Goal: Task Accomplishment & Management: Manage account settings

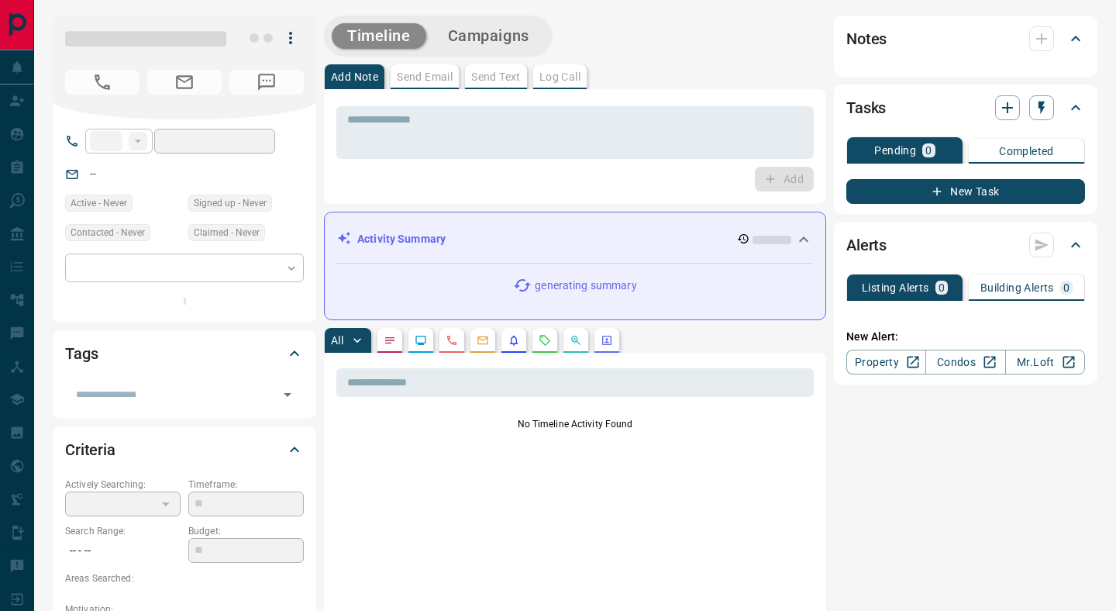
type input "**"
type input "**********"
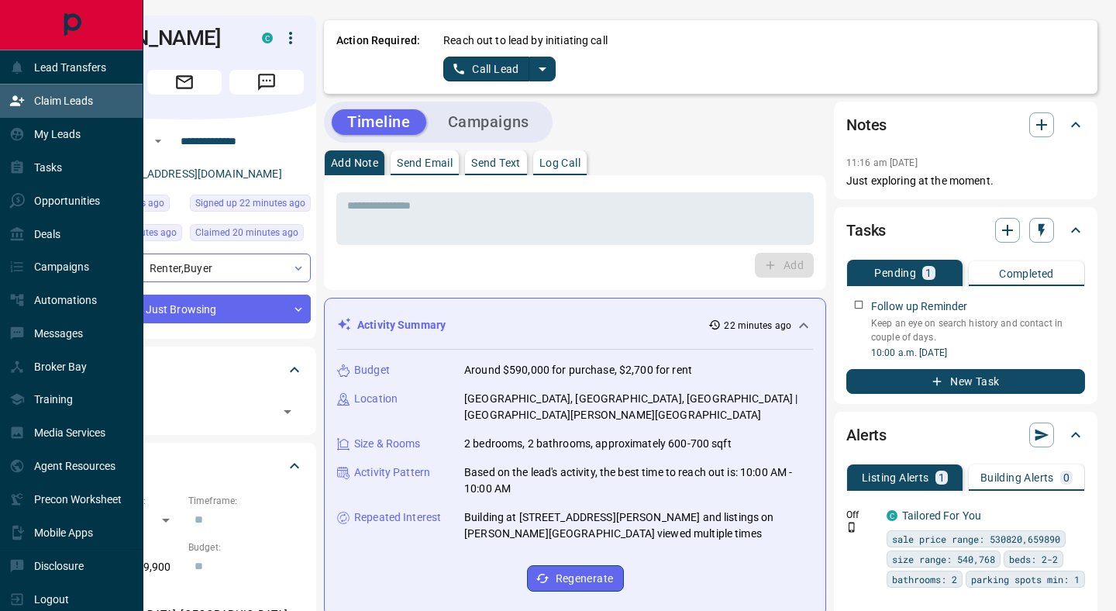
click at [33, 104] on div "Claim Leads" at bounding box center [51, 101] width 84 height 26
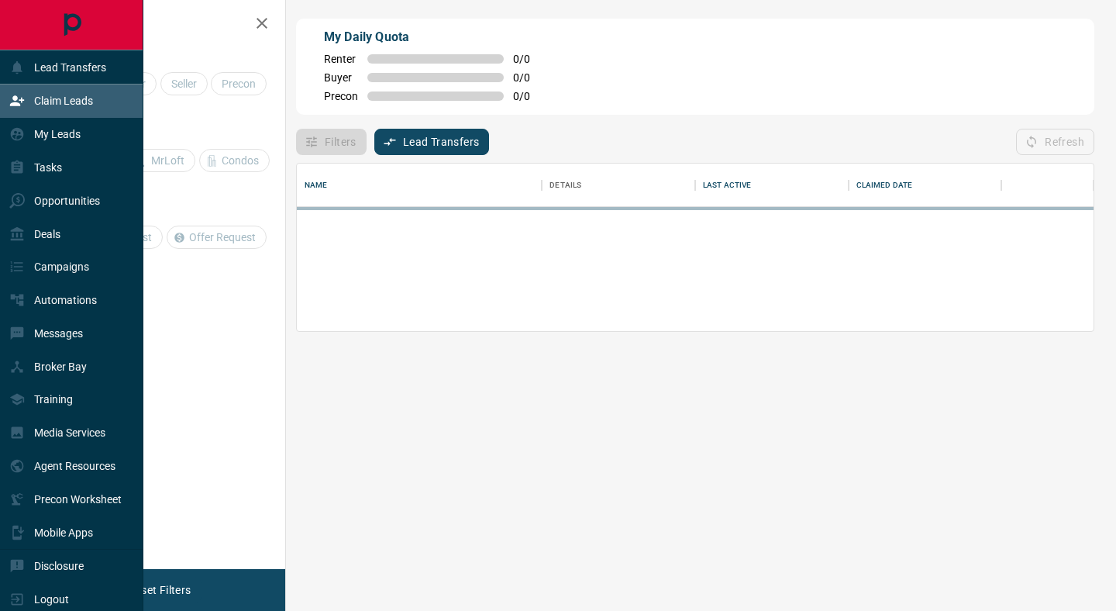
scroll to position [105, 797]
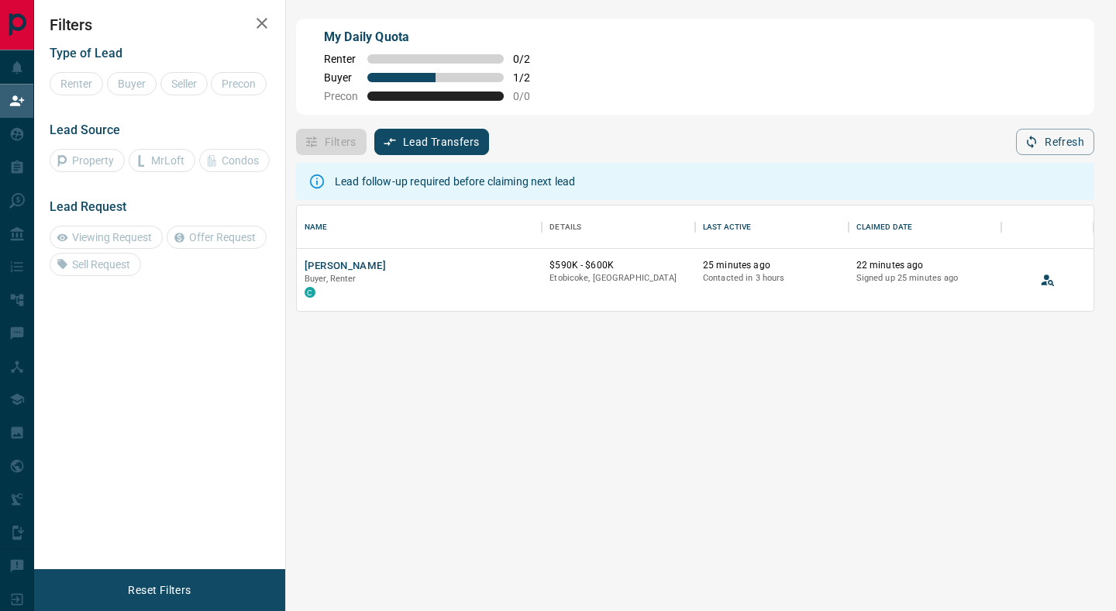
click at [414, 181] on div "Lead follow-up required before claiming next lead" at bounding box center [455, 181] width 240 height 28
click at [318, 181] on icon at bounding box center [317, 181] width 17 height 17
click at [459, 409] on div "Lead follow-up required before claiming next lead Name Details Last Active Clai…" at bounding box center [695, 391] width 798 height 473
click at [360, 268] on button "[PERSON_NAME]" at bounding box center [345, 266] width 81 height 15
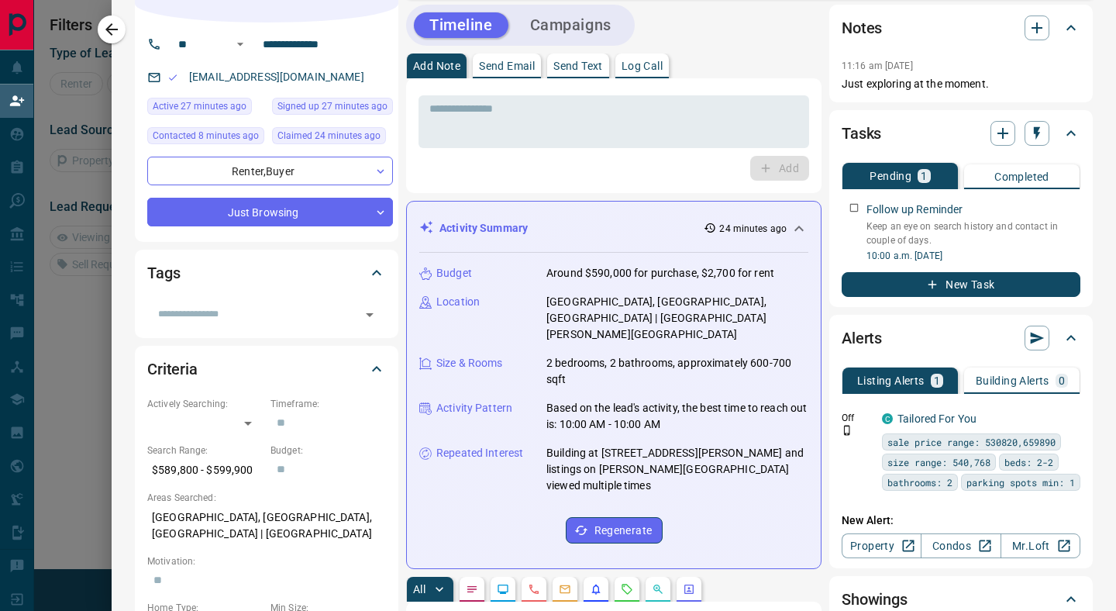
scroll to position [96, 0]
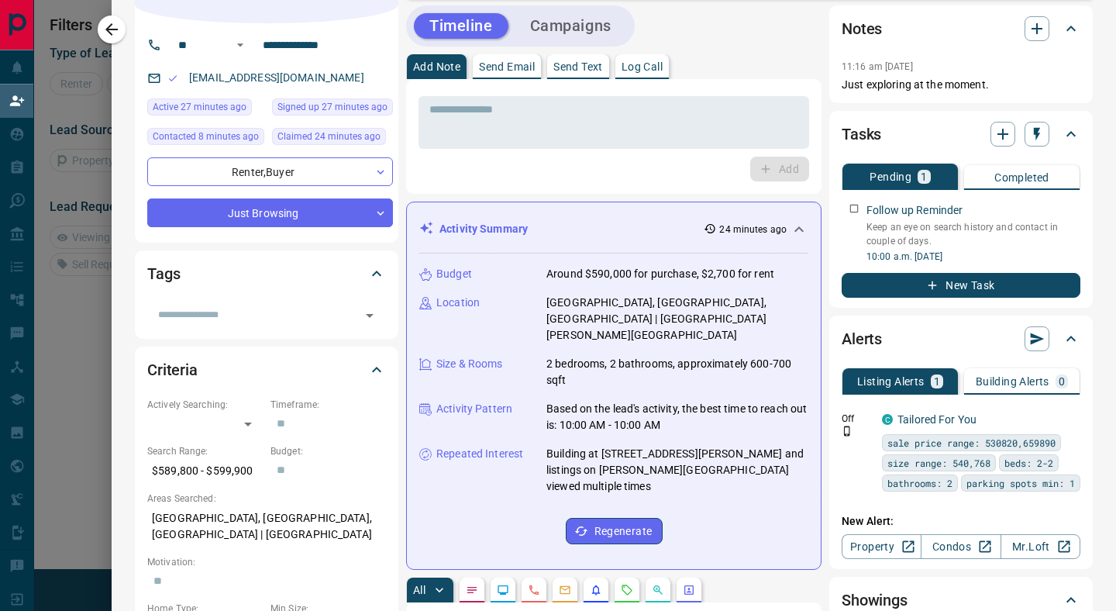
click at [1019, 178] on p "Completed" at bounding box center [1022, 177] width 55 height 11
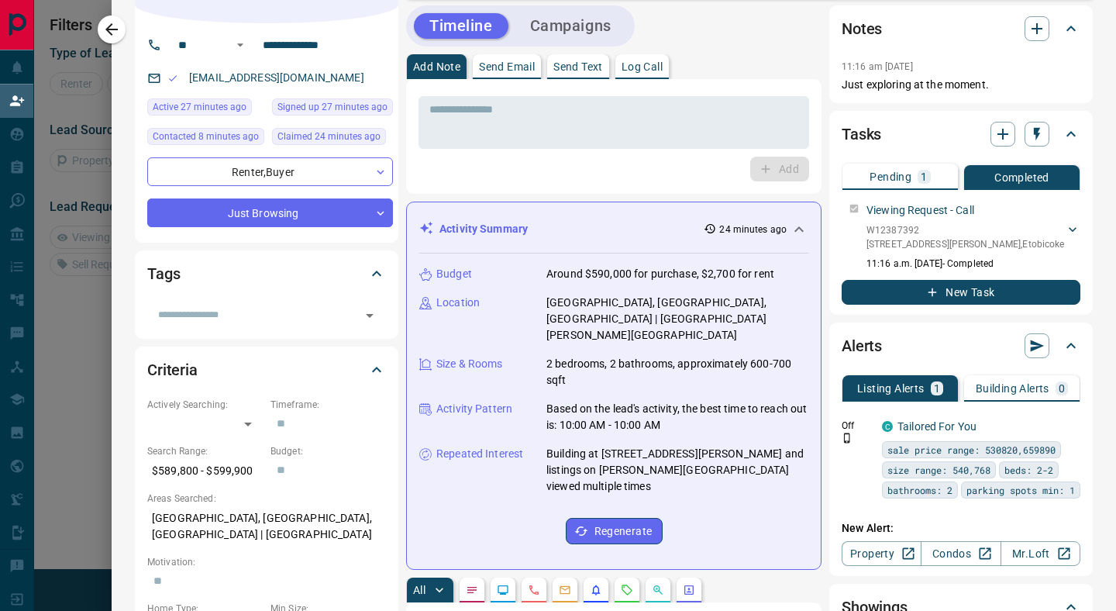
click at [1073, 231] on icon at bounding box center [1073, 229] width 8 height 5
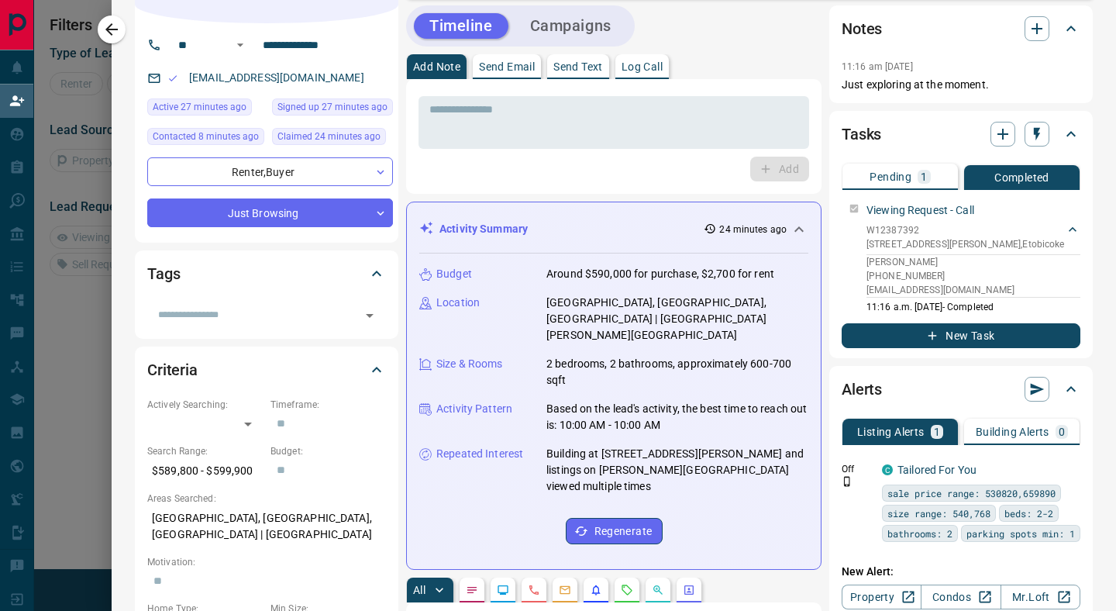
click at [888, 178] on p "Pending" at bounding box center [891, 176] width 42 height 11
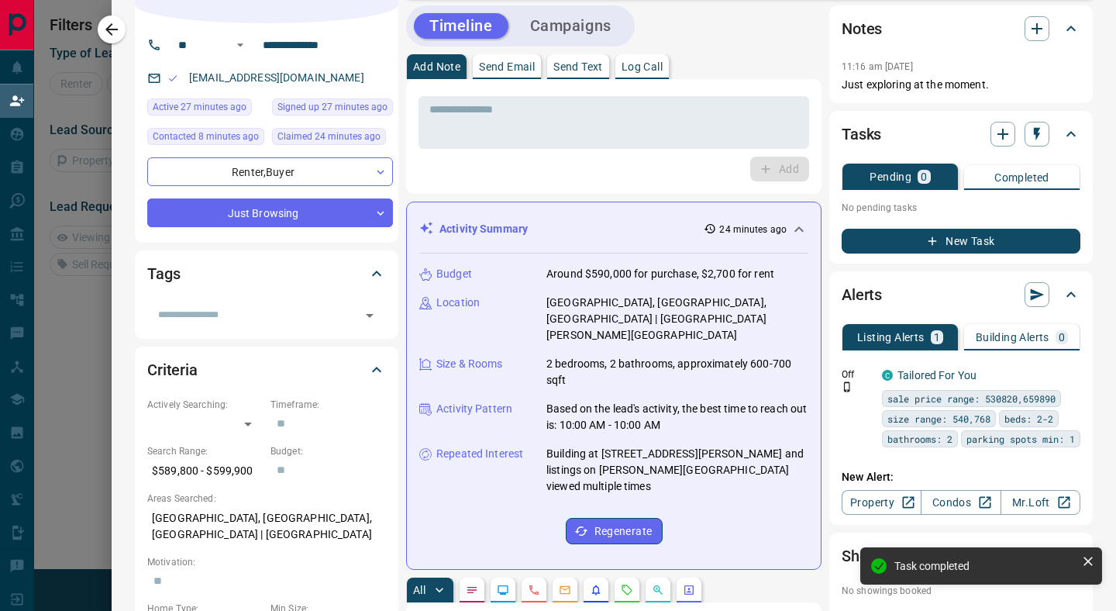
click at [1046, 172] on p "Completed" at bounding box center [1022, 177] width 55 height 11
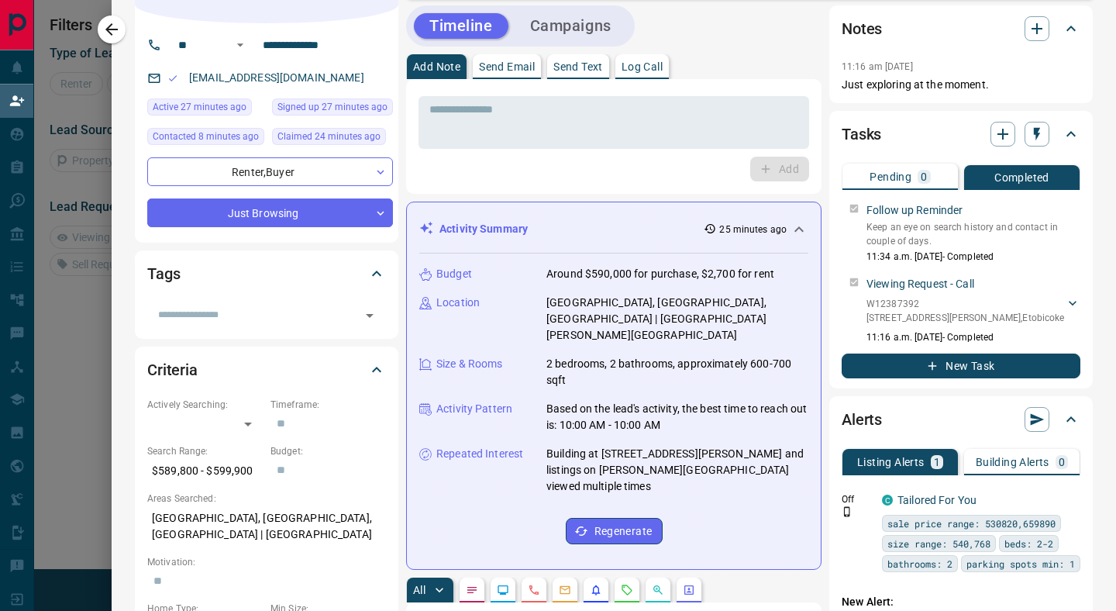
click at [855, 210] on div "Follow up Reminder Keep an eye on search history and contact in couple of days.…" at bounding box center [961, 229] width 239 height 67
click at [852, 210] on div "Follow up Reminder Keep an eye on search history and contact in couple of days.…" at bounding box center [961, 229] width 239 height 67
click at [116, 29] on icon "button" at bounding box center [111, 29] width 12 height 12
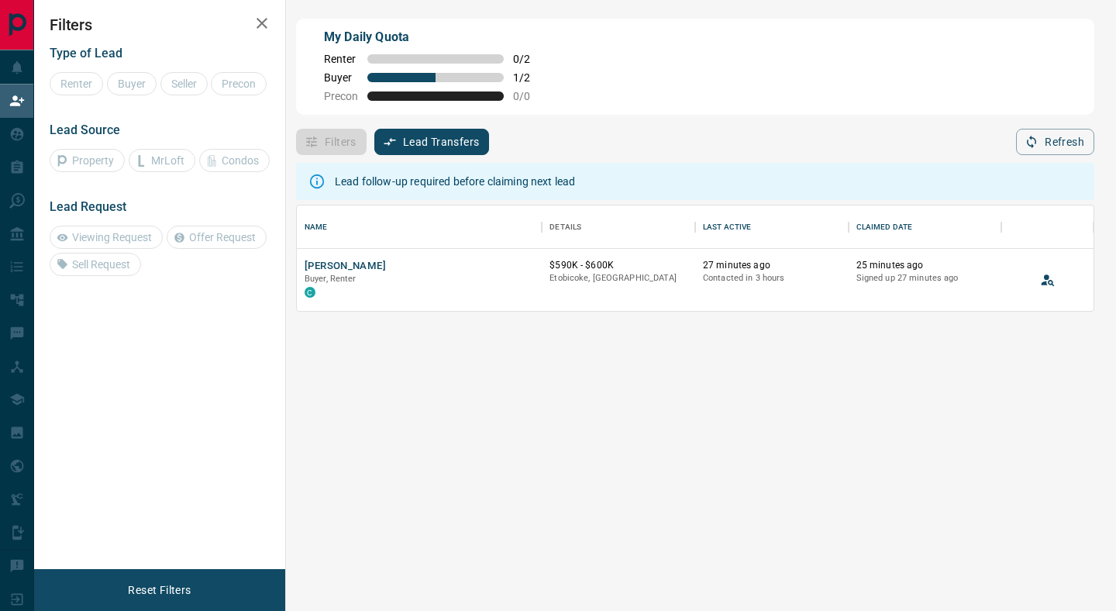
click at [419, 184] on div "Lead follow-up required before claiming next lead" at bounding box center [455, 181] width 240 height 28
click at [633, 137] on div "Filters Lead Transfers 0 Refresh" at bounding box center [695, 135] width 798 height 40
click at [525, 267] on icon "Open in New Tab" at bounding box center [524, 265] width 12 height 12
